Goal: Information Seeking & Learning: Learn about a topic

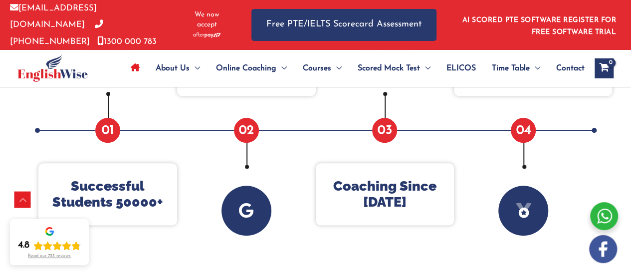
scroll to position [490, 0]
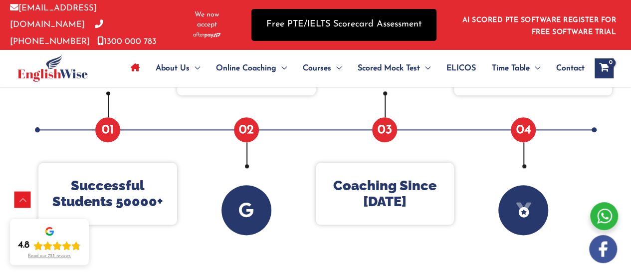
click at [339, 33] on link "Free PTE/IELTS Scorecard Assessment" at bounding box center [343, 24] width 185 height 31
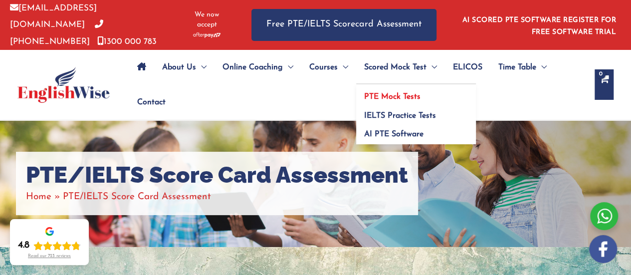
click at [394, 93] on span "PTE Mock Tests" at bounding box center [392, 97] width 56 height 8
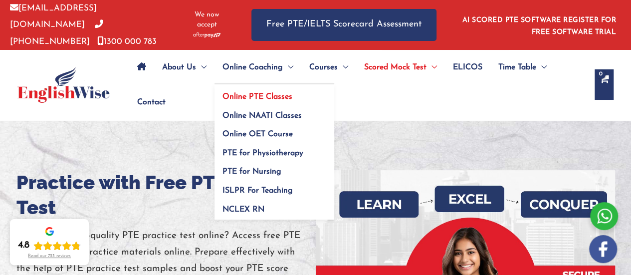
click at [257, 93] on span "Online PTE Classes" at bounding box center [257, 97] width 70 height 8
